Goal: Task Accomplishment & Management: Complete application form

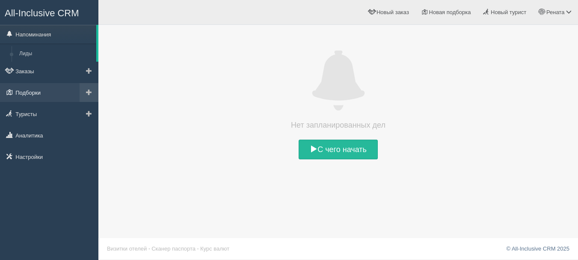
click at [35, 92] on link "Подборки" at bounding box center [49, 92] width 98 height 19
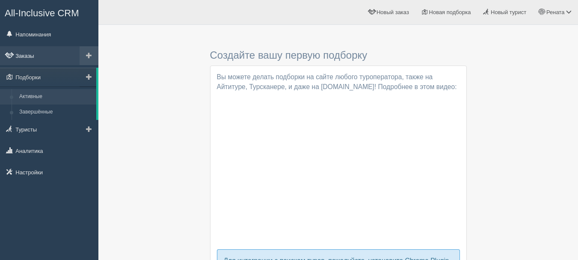
click at [51, 56] on link "Заказы" at bounding box center [49, 55] width 98 height 19
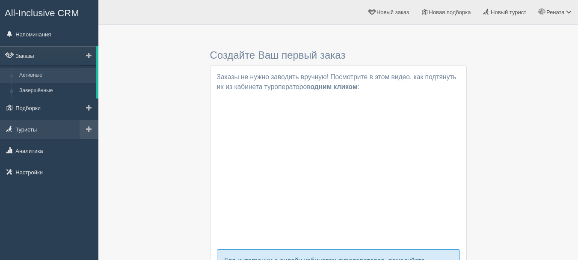
click at [39, 130] on link "Туристы" at bounding box center [49, 129] width 98 height 19
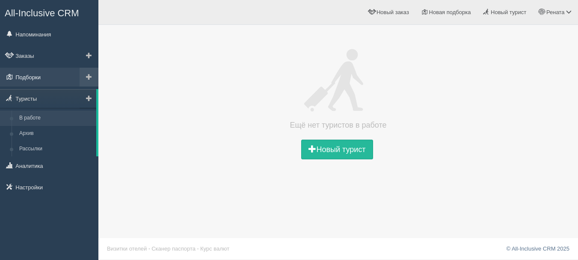
click at [48, 76] on link "Подборки" at bounding box center [49, 77] width 98 height 19
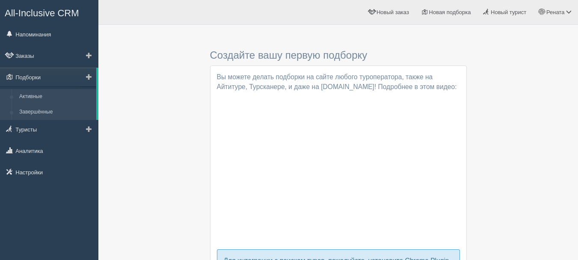
click at [37, 112] on link "Завершённые" at bounding box center [55, 111] width 81 height 15
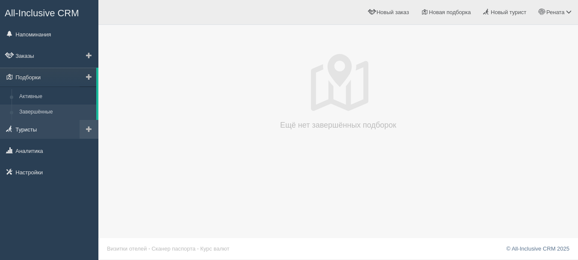
click at [33, 133] on link "Туристы" at bounding box center [49, 129] width 98 height 19
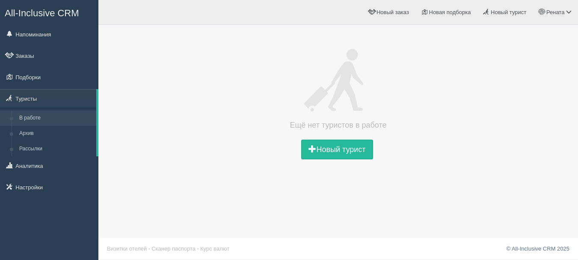
click at [326, 139] on div "Ещё нет туристов в работе Новый турист" at bounding box center [338, 106] width 463 height 111
click at [334, 147] on link "Новый турист" at bounding box center [337, 150] width 72 height 20
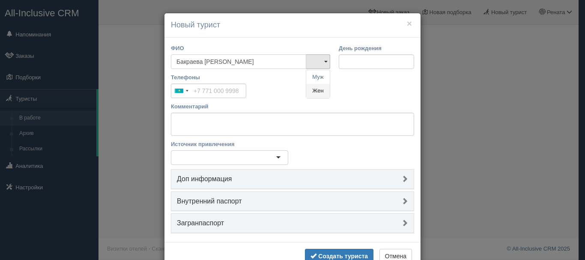
type input "Бакраева [PERSON_NAME]"
click at [315, 90] on link "Жен" at bounding box center [318, 91] width 24 height 14
click at [360, 61] on input "День рождения" at bounding box center [376, 61] width 75 height 15
type input "27.01.1984"
click at [224, 92] on input "Телефоны" at bounding box center [208, 90] width 75 height 15
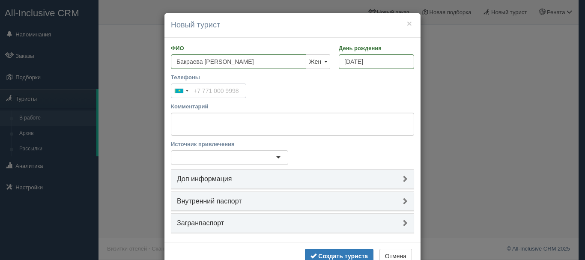
type input "+7 4xx xxx xxxx"
type input "[PHONE_NUMBER]"
click at [251, 124] on textarea "Комментарий" at bounding box center [292, 124] width 243 height 23
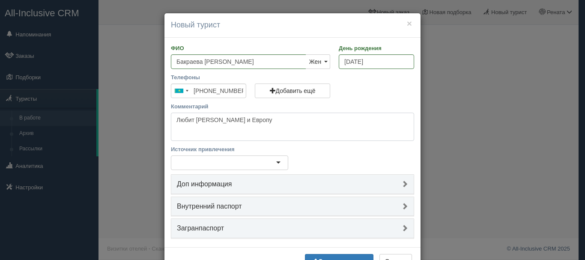
scroll to position [30, 0]
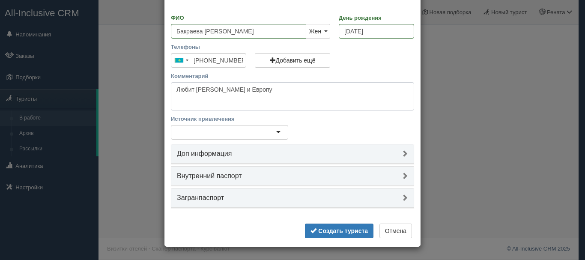
type textarea "Любит Мальдивы и Европу"
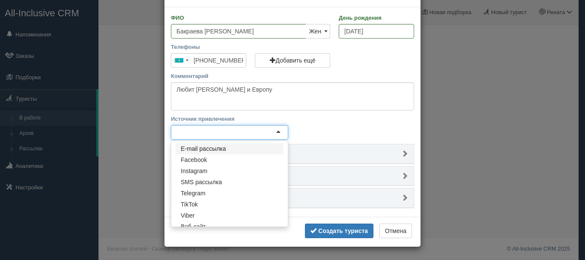
click at [270, 128] on div at bounding box center [229, 132] width 117 height 15
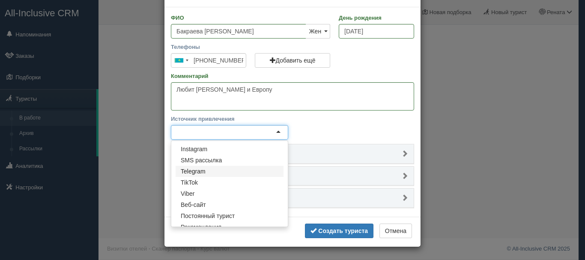
scroll to position [41, 0]
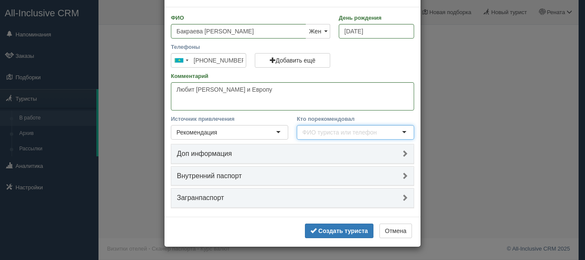
click at [335, 155] on h4 "Доп информация" at bounding box center [292, 154] width 231 height 8
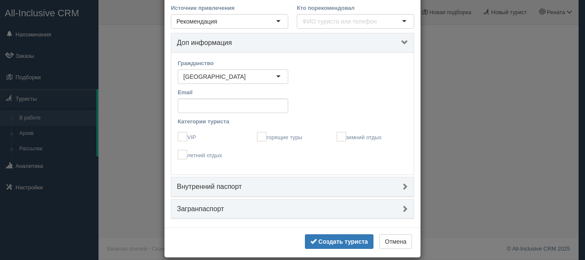
scroll to position [152, 0]
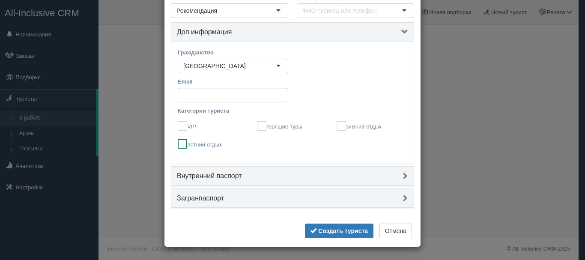
click at [182, 146] on ins at bounding box center [182, 143] width 9 height 9
checkbox input "true"
click at [256, 178] on h4 "Внутренний паспорт" at bounding box center [292, 176] width 231 height 8
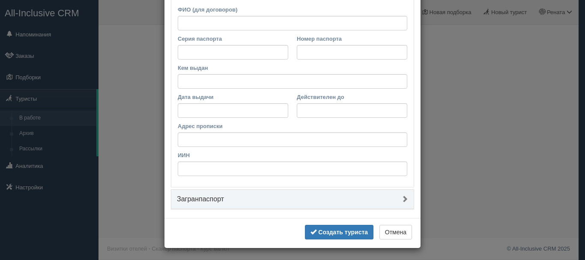
scroll to position [340, 0]
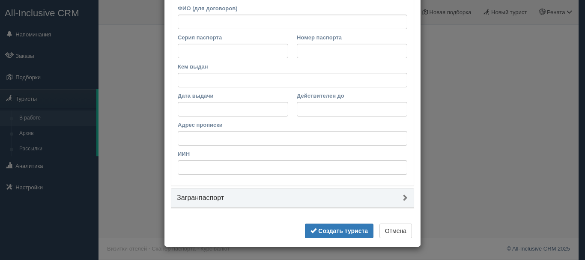
click at [245, 198] on h4 "Загранпаспорт" at bounding box center [292, 198] width 231 height 8
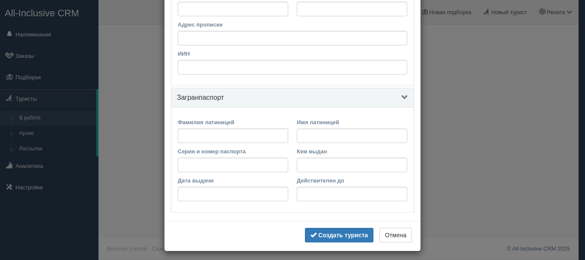
scroll to position [444, 0]
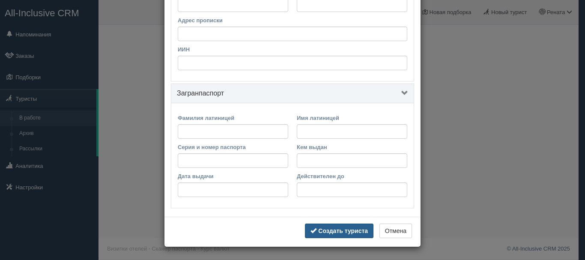
click at [339, 229] on b "Создать туриста" at bounding box center [343, 230] width 50 height 7
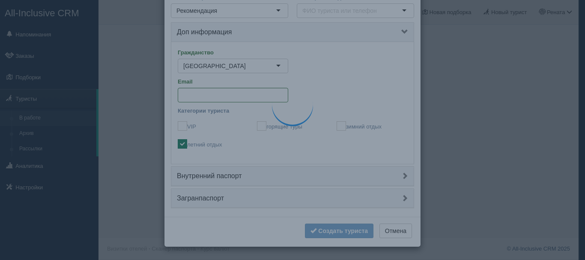
scroll to position [25, 0]
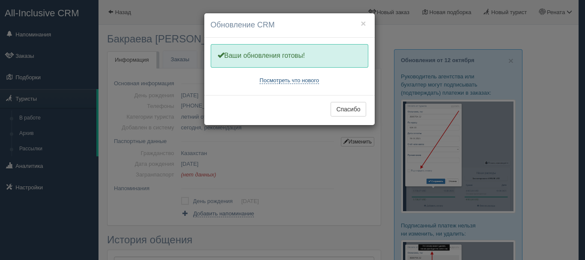
click at [313, 83] on link "Посмотреть что нового" at bounding box center [289, 80] width 60 height 7
click at [345, 113] on button "Спасибо" at bounding box center [348, 109] width 35 height 15
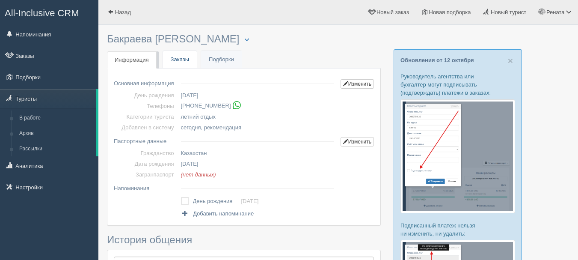
click at [180, 59] on link "Заказы" at bounding box center [180, 60] width 34 height 18
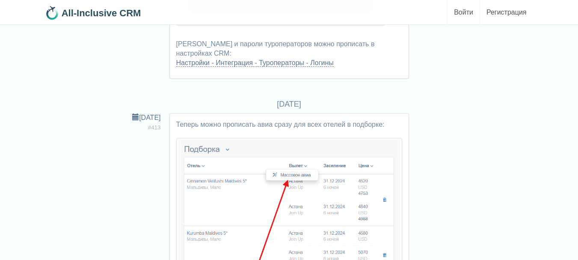
scroll to position [1884, 0]
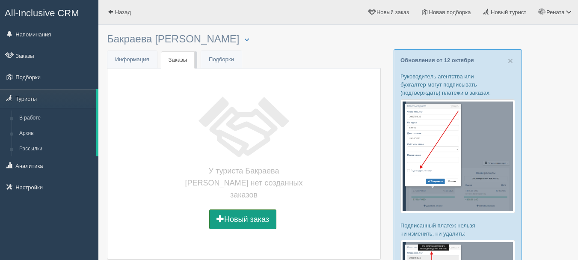
click at [247, 209] on button "Новый заказ" at bounding box center [242, 219] width 67 height 20
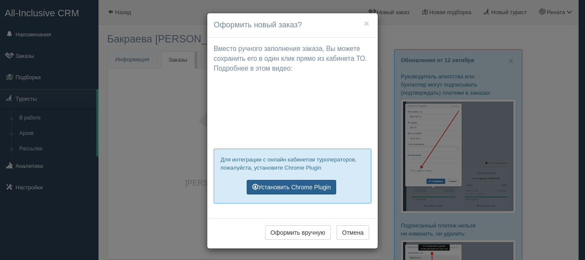
click at [304, 189] on link "Установить Chrome Plugin" at bounding box center [292, 187] width 90 height 15
